Goal: Task Accomplishment & Management: Manage account settings

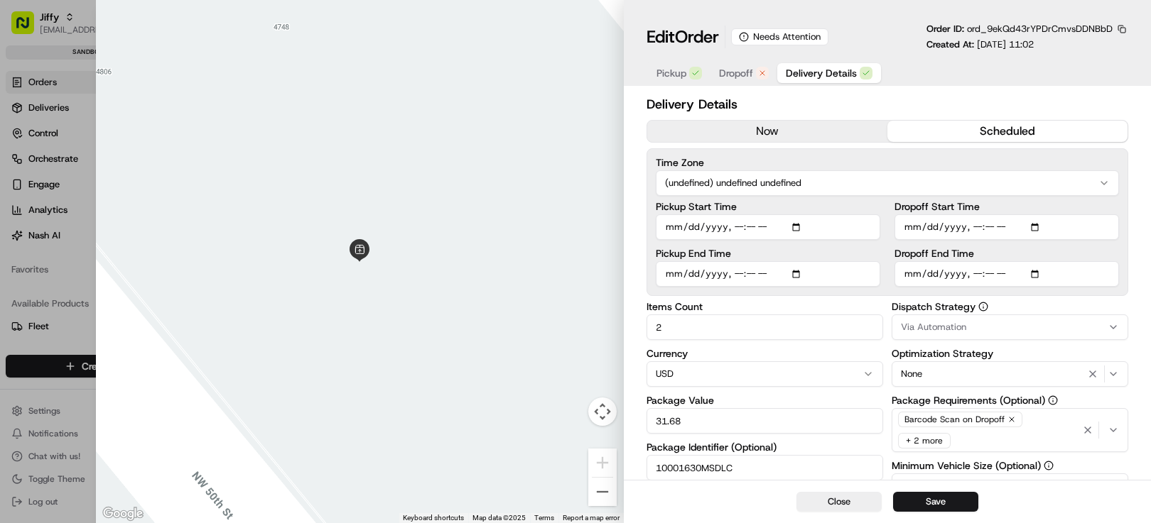
scroll to position [32, 0]
click at [832, 499] on button "Close" at bounding box center [838, 502] width 85 height 20
type input "1"
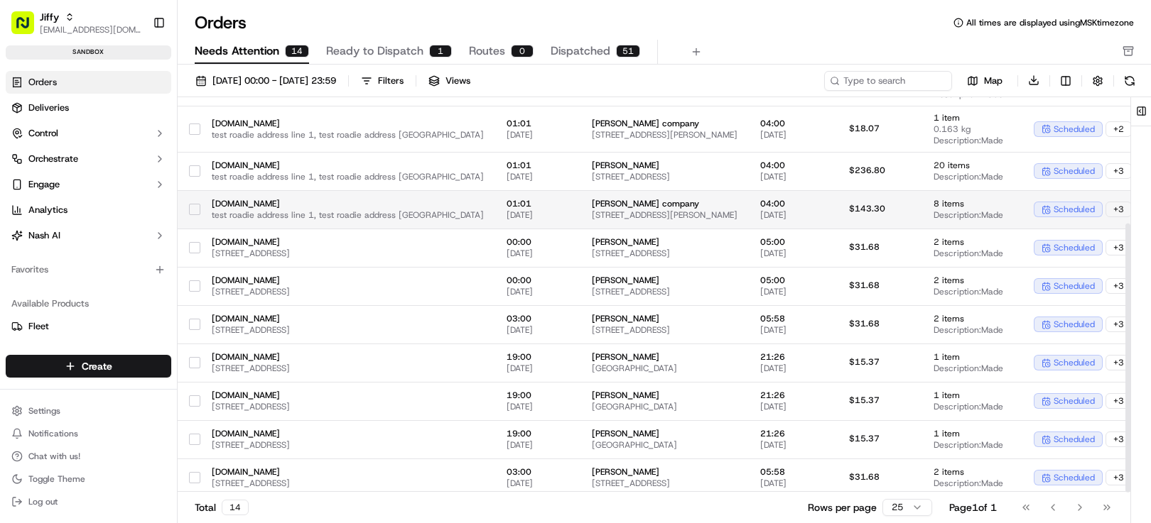
scroll to position [185, 0]
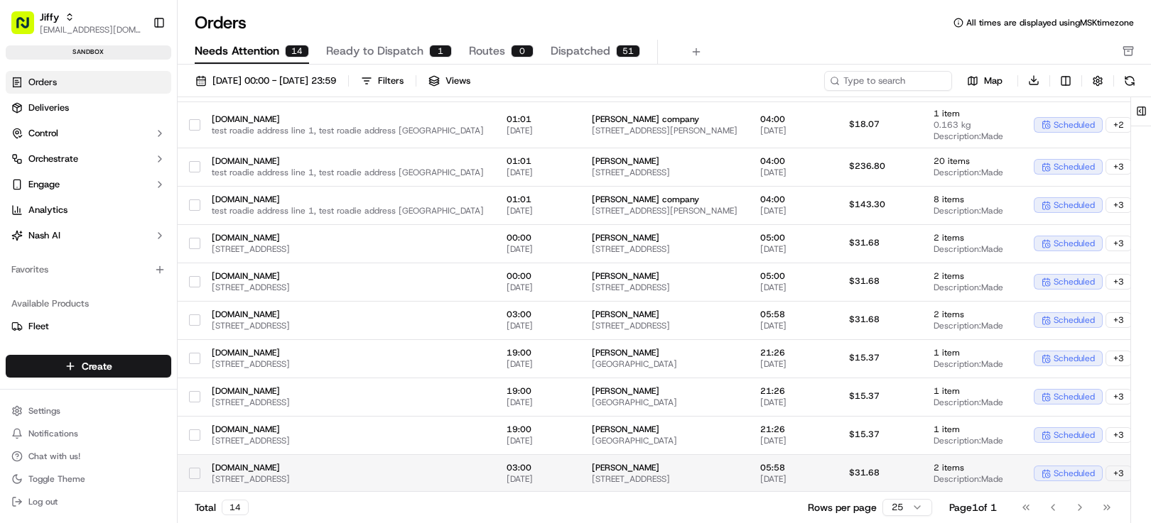
click at [607, 482] on td "[PERSON_NAME] [STREET_ADDRESS]" at bounding box center [664, 474] width 168 height 38
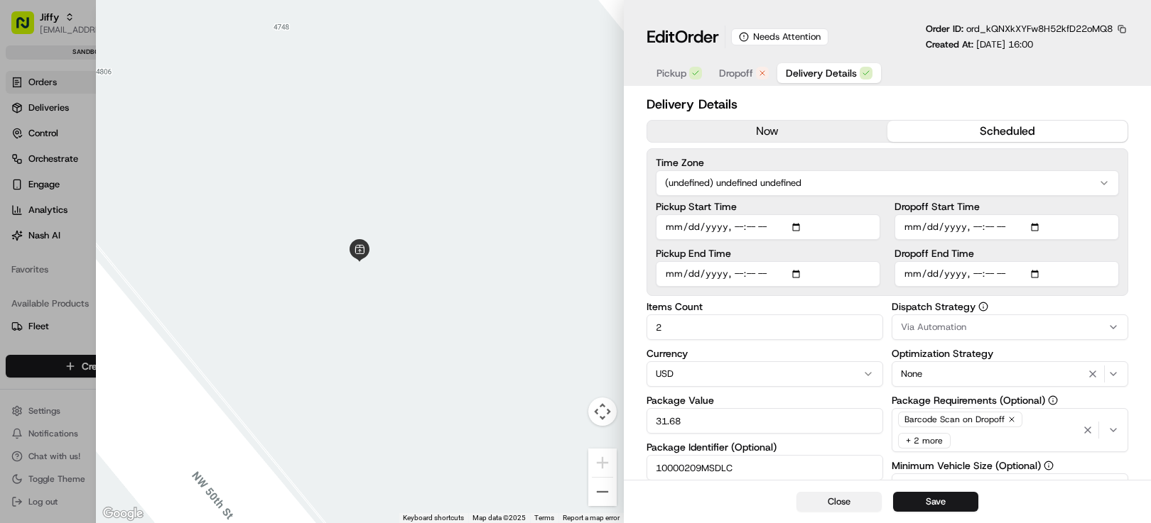
click at [842, 498] on button "Close" at bounding box center [838, 502] width 85 height 20
type input "1"
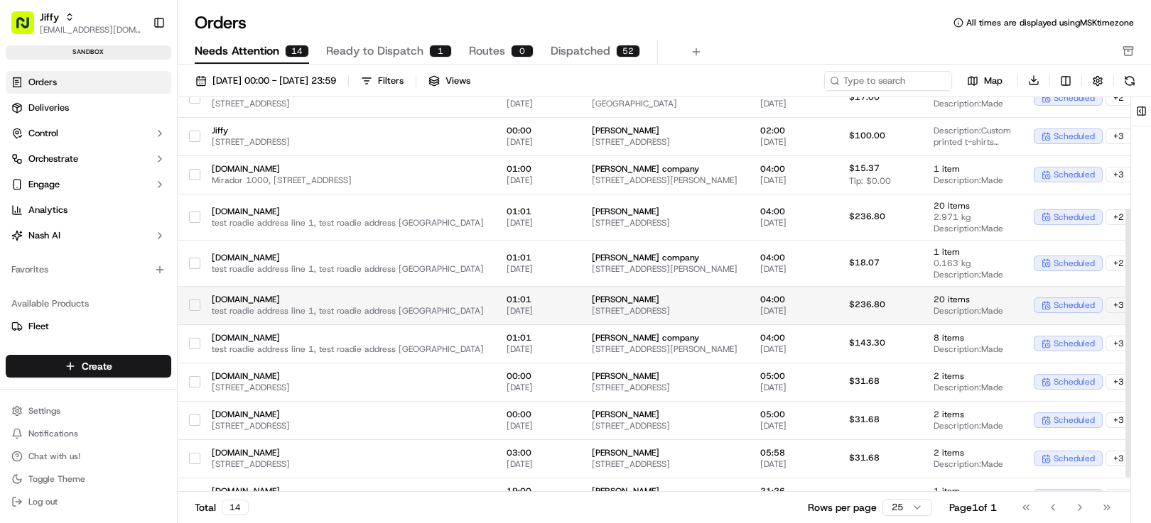
scroll to position [185, 0]
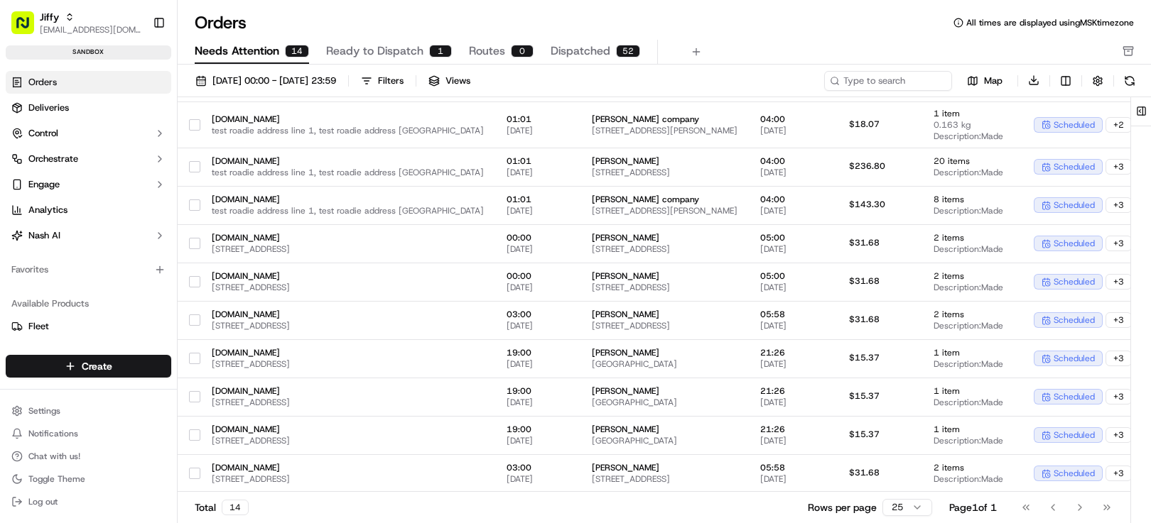
click at [979, 21] on span "All times are displayed using MSK timezone" at bounding box center [1050, 22] width 168 height 11
click at [954, 24] on circle at bounding box center [958, 22] width 9 height 9
click at [955, 24] on icon at bounding box center [958, 23] width 10 height 10
click at [975, 26] on span "All times are displayed using MSK timezone" at bounding box center [1050, 22] width 168 height 11
click at [934, 46] on div "Needs Attention 14 Ready to Dispatch 1 Routes 0 Dispatched 52" at bounding box center [654, 52] width 919 height 24
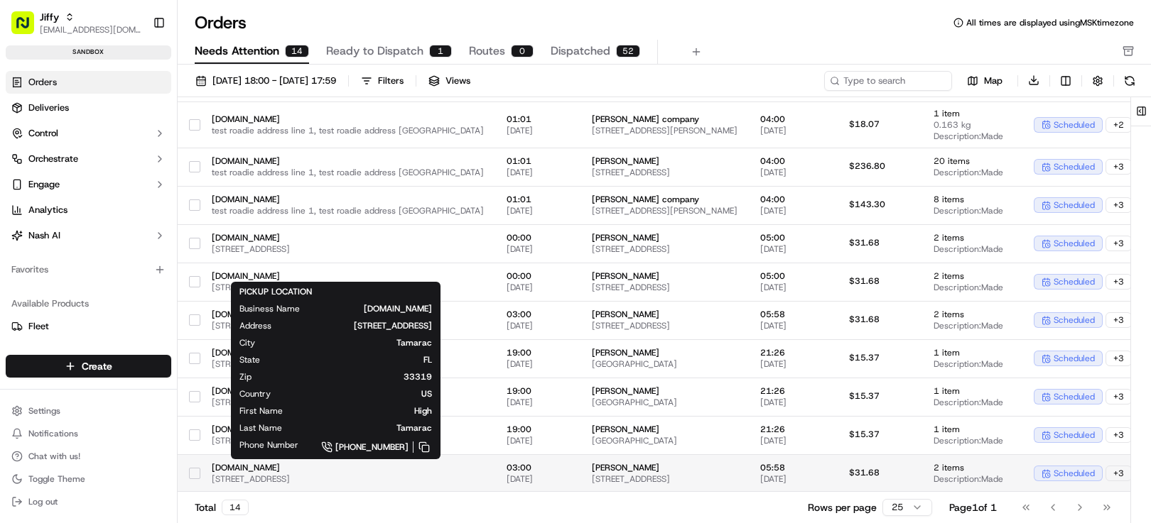
click at [437, 475] on span "[STREET_ADDRESS]" at bounding box center [348, 479] width 272 height 11
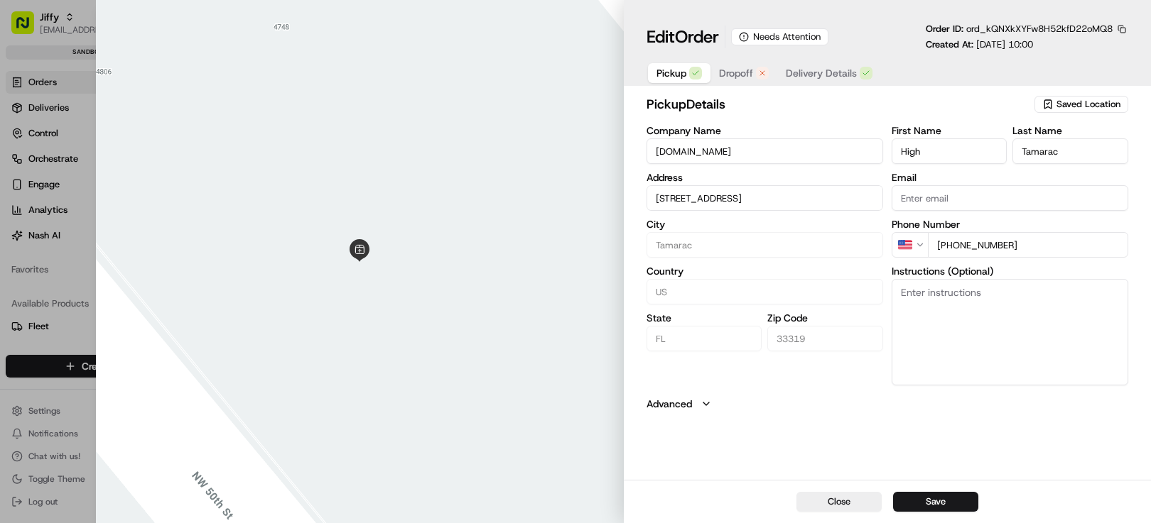
click at [820, 70] on span "Delivery Details" at bounding box center [820, 73] width 71 height 14
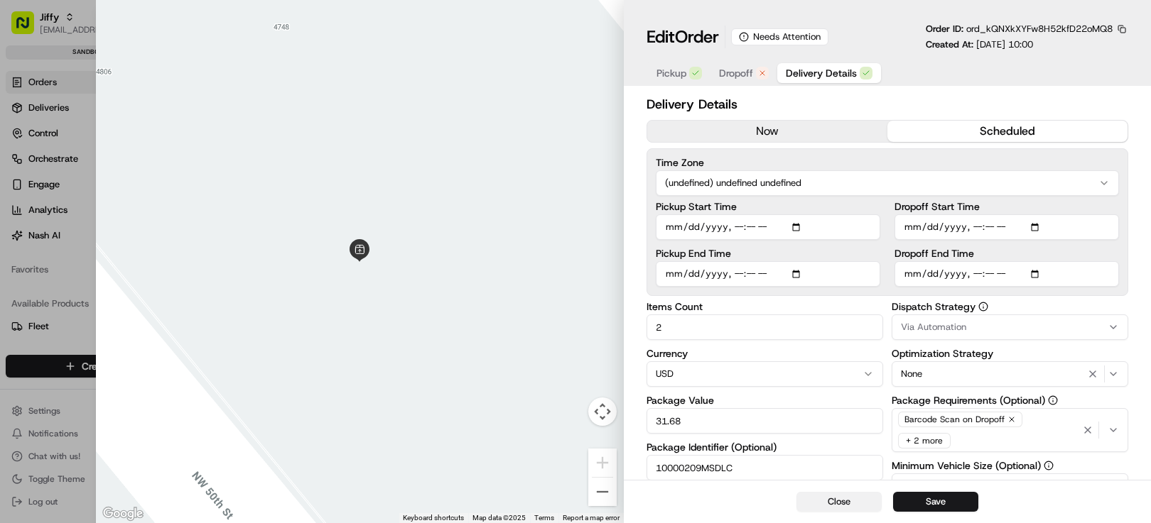
click at [827, 505] on button "Close" at bounding box center [838, 502] width 85 height 20
type input "1"
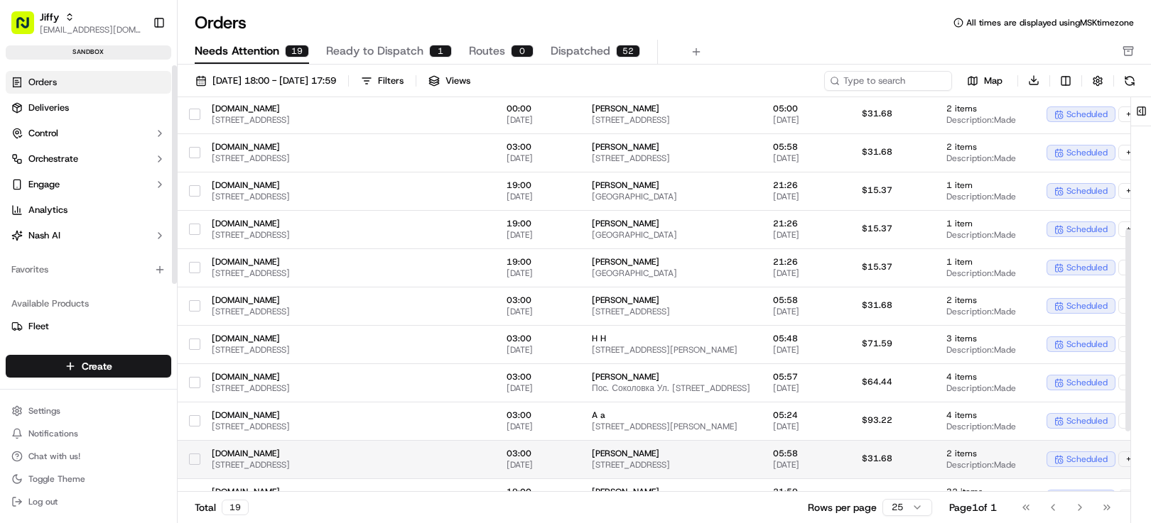
scroll to position [377, 0]
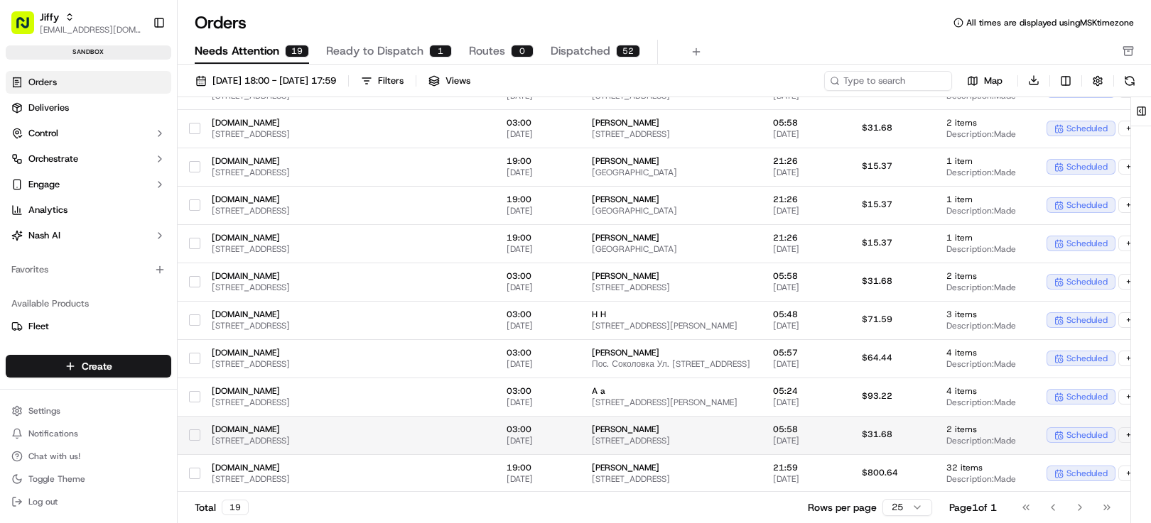
click at [550, 435] on span "03:00" at bounding box center [537, 429] width 62 height 11
